Goal: Information Seeking & Learning: Check status

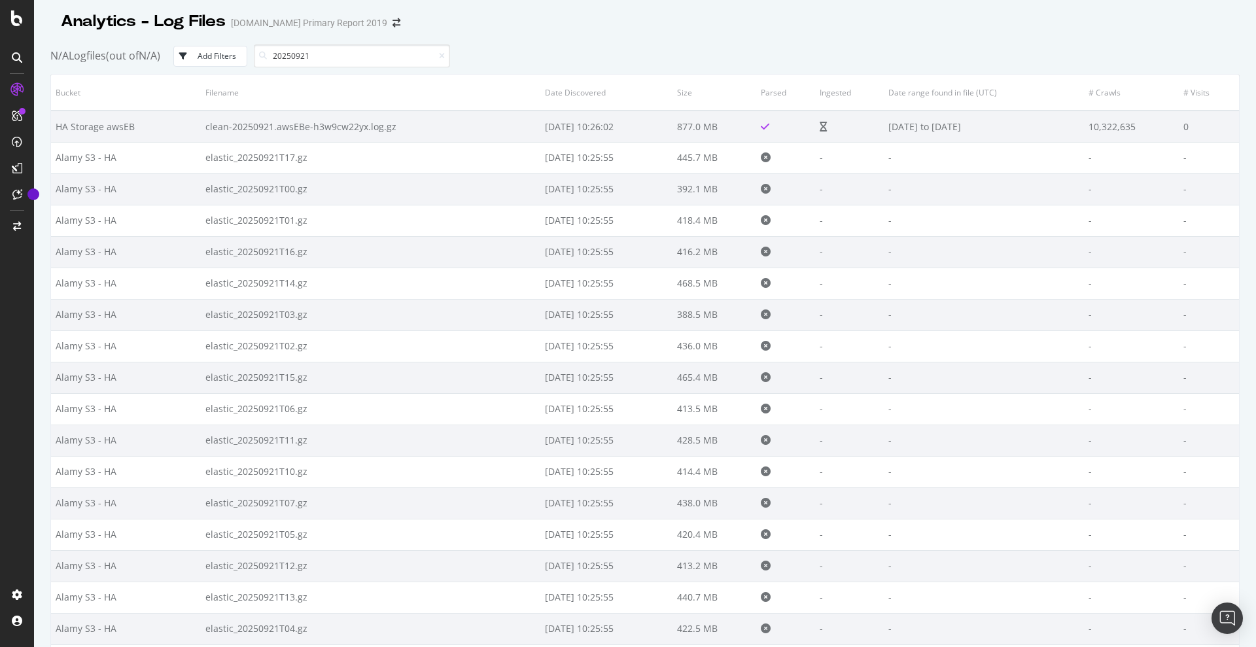
drag, startPoint x: 1255, startPoint y: 219, endPoint x: 1250, endPoint y: 226, distance: 8.9
drag, startPoint x: 1250, startPoint y: 226, endPoint x: 367, endPoint y: 59, distance: 898.7
click at [367, 59] on input "20250921" at bounding box center [352, 55] width 196 height 23
click at [363, 58] on input "20250921" at bounding box center [352, 55] width 196 height 23
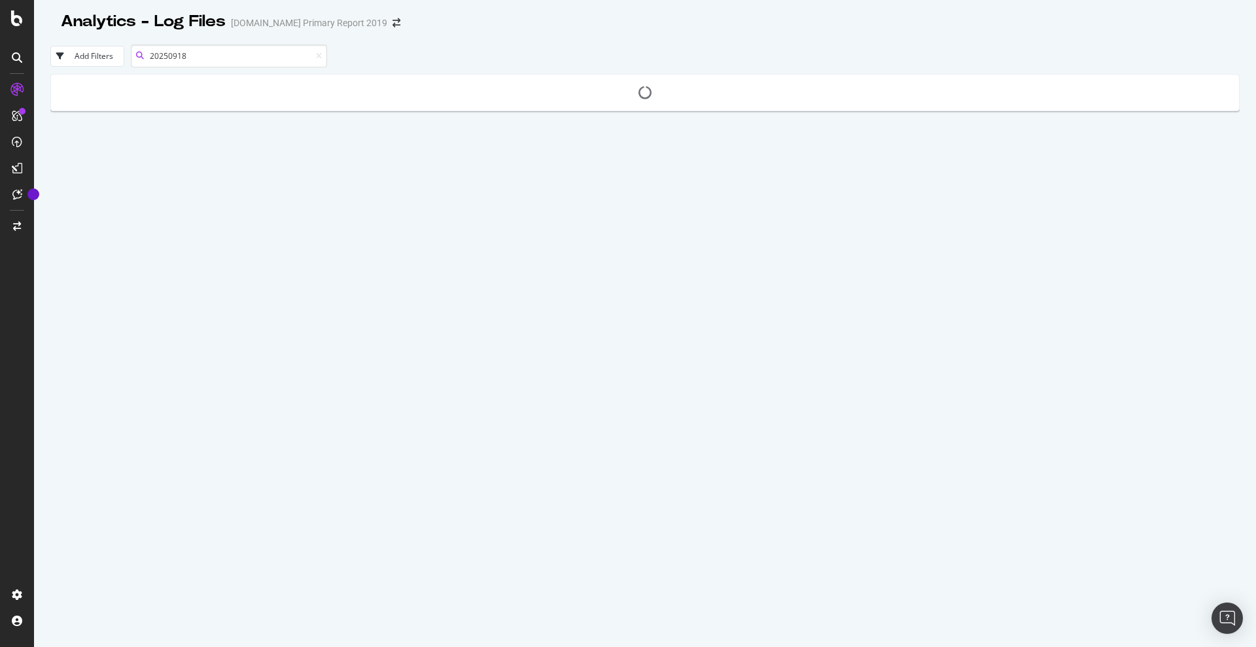
type input "20250918"
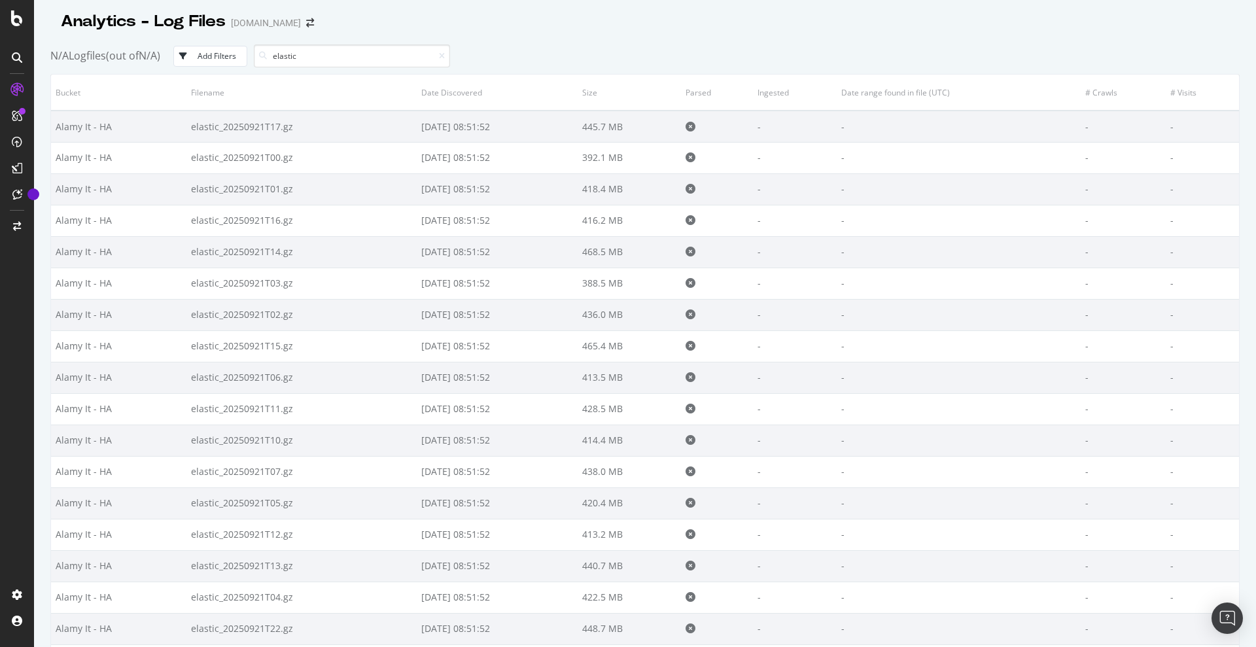
drag, startPoint x: 321, startPoint y: 55, endPoint x: 263, endPoint y: 55, distance: 58.2
click at [263, 55] on div "elastic" at bounding box center [352, 55] width 196 height 23
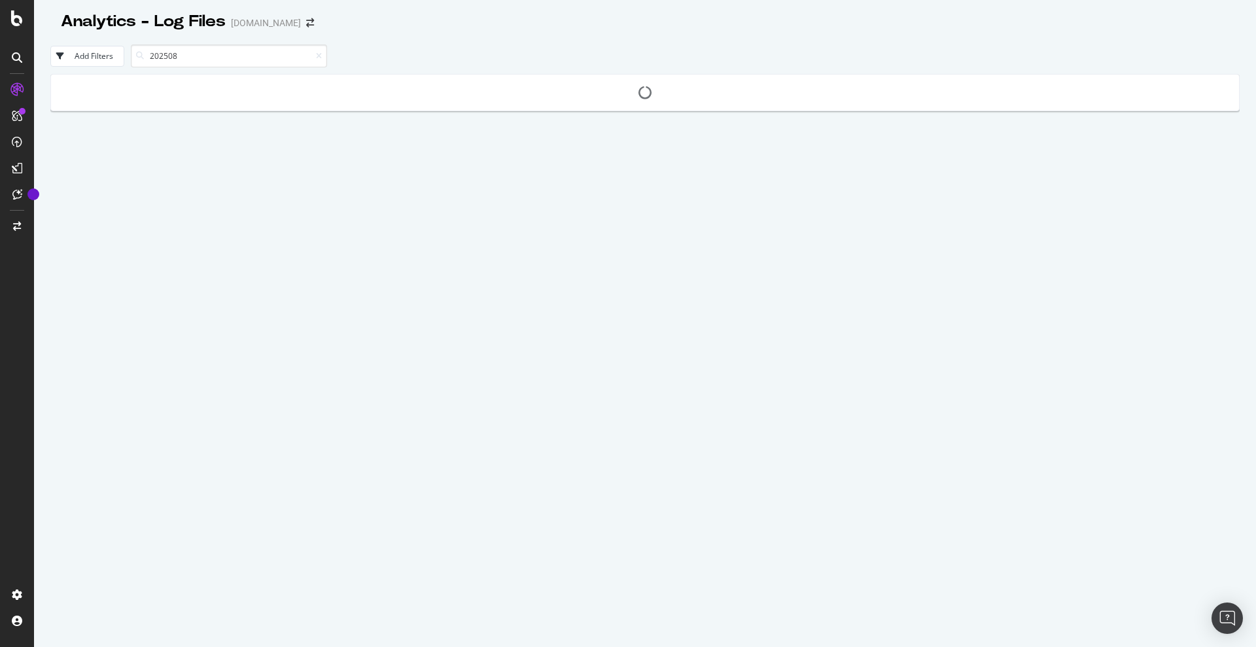
click at [198, 52] on input "202508" at bounding box center [229, 55] width 196 height 23
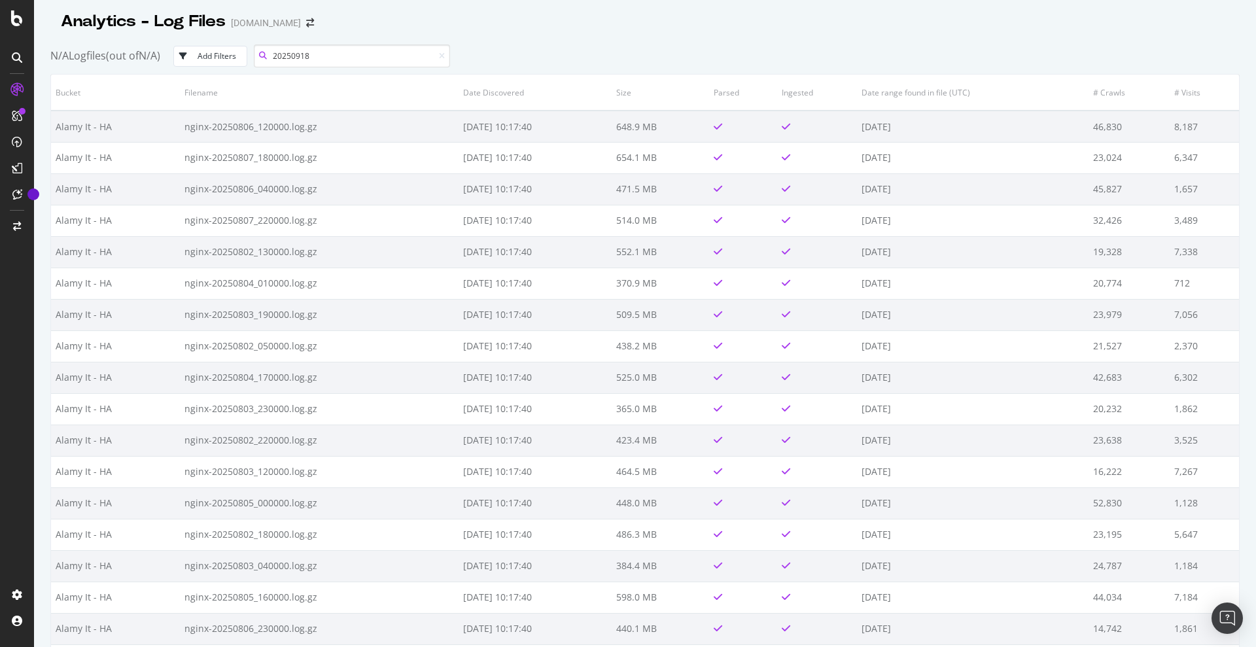
drag, startPoint x: 330, startPoint y: 54, endPoint x: 254, endPoint y: 60, distance: 76.1
click at [254, 60] on div "N/A Logfiles (out of N/A ) Add Filters 20250918" at bounding box center [644, 56] width 1189 height 36
click at [347, 57] on input "20250918" at bounding box center [352, 55] width 196 height 23
drag, startPoint x: 346, startPoint y: 56, endPoint x: 267, endPoint y: 54, distance: 79.2
click at [267, 54] on div "20250918" at bounding box center [352, 55] width 196 height 23
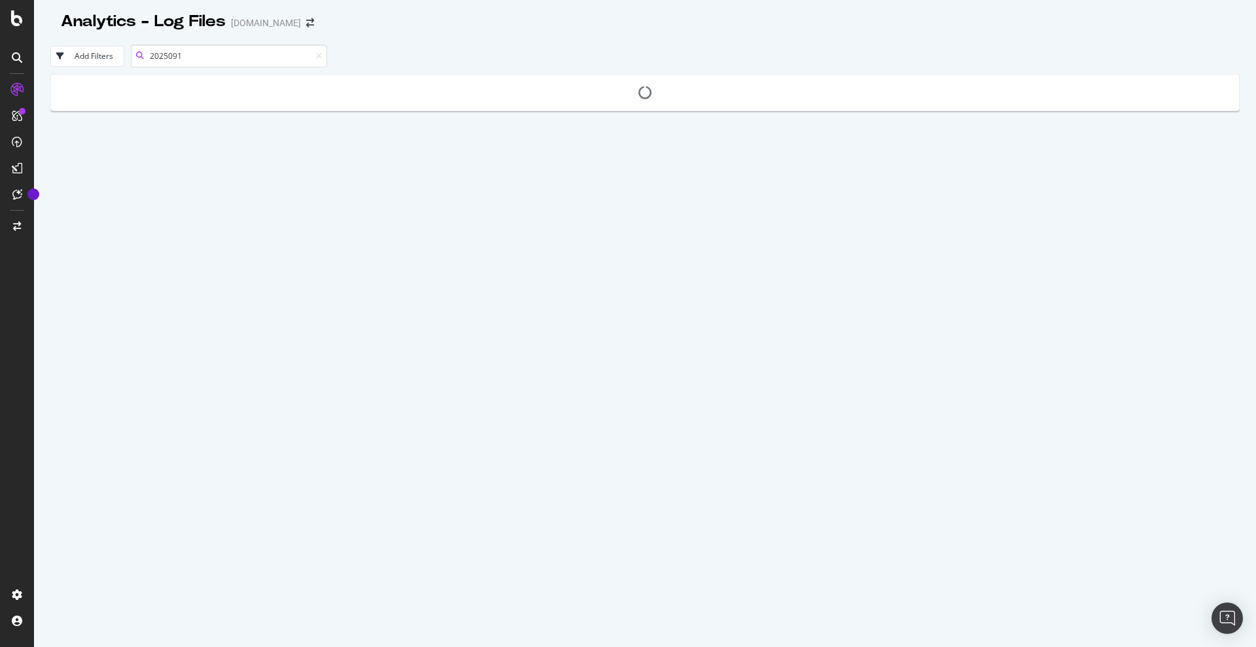
type input "20250918"
